Goal: Transaction & Acquisition: Book appointment/travel/reservation

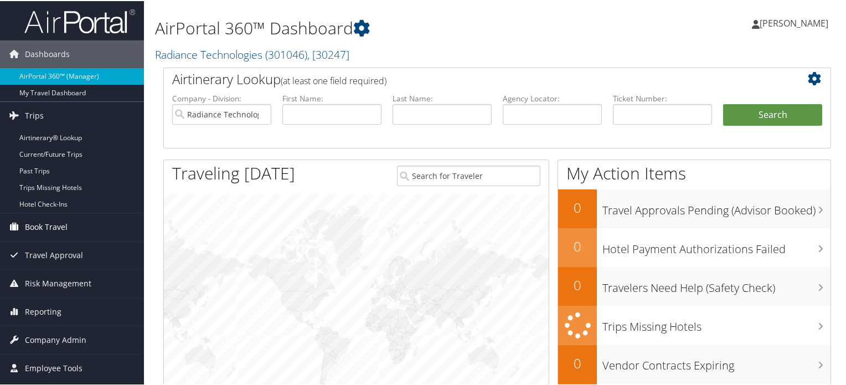
click at [35, 226] on span "Book Travel" at bounding box center [46, 226] width 43 height 28
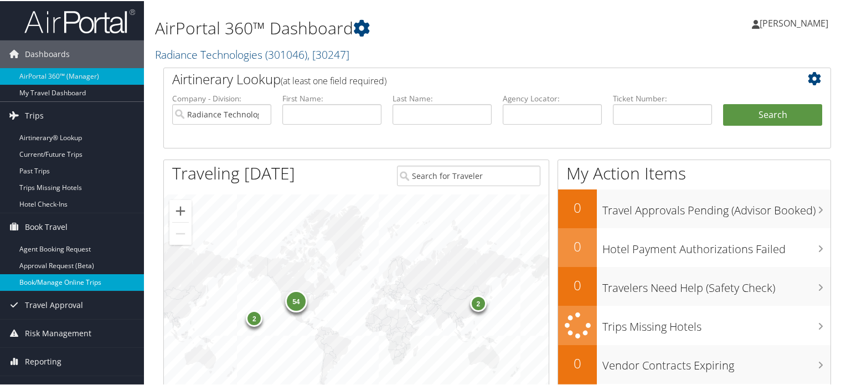
click at [55, 277] on link "Book/Manage Online Trips" at bounding box center [72, 281] width 144 height 17
